Goal: Task Accomplishment & Management: Use online tool/utility

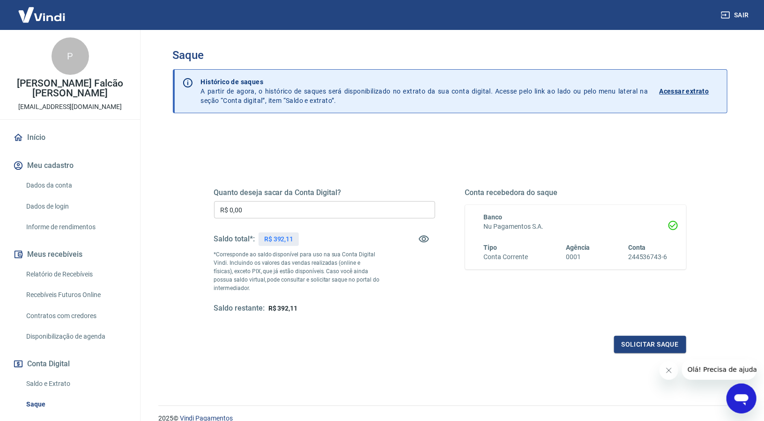
click at [284, 238] on p "R$ 392,11" at bounding box center [279, 240] width 30 height 10
copy p "392,11"
